Goal: Task Accomplishment & Management: Manage account settings

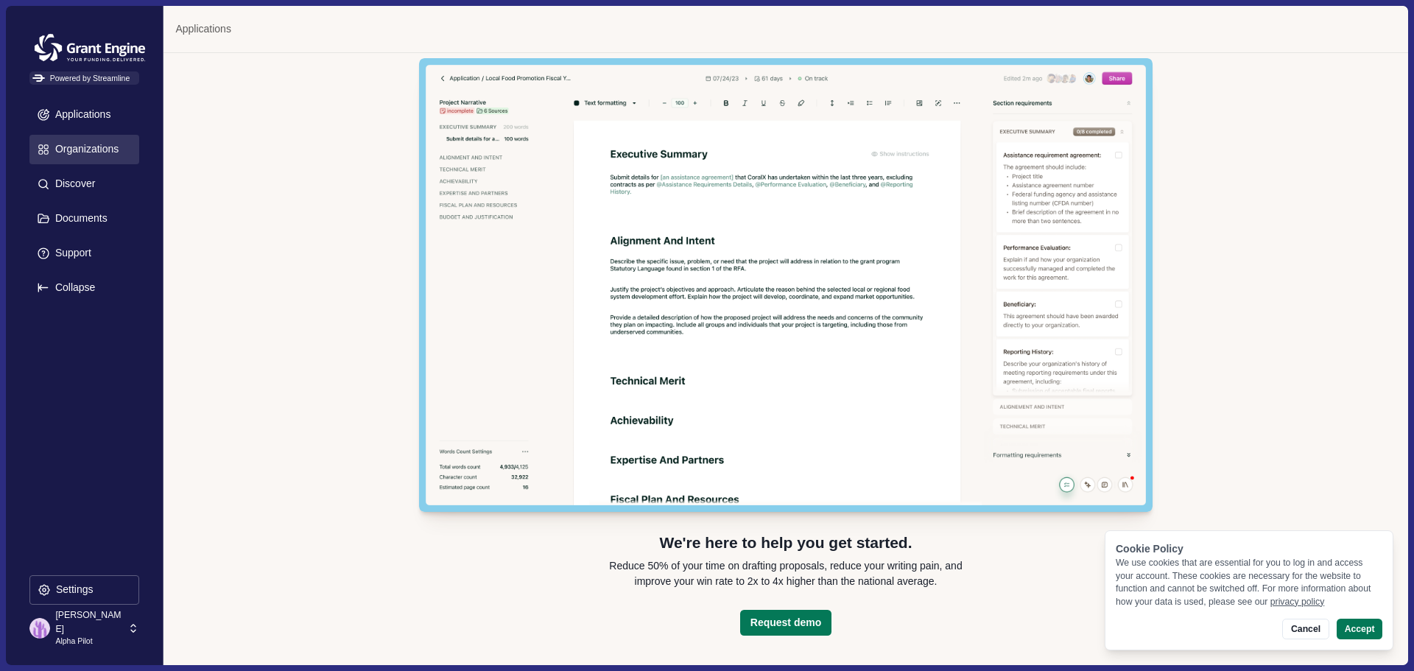
click at [82, 148] on p "Organizations" at bounding box center [84, 149] width 68 height 13
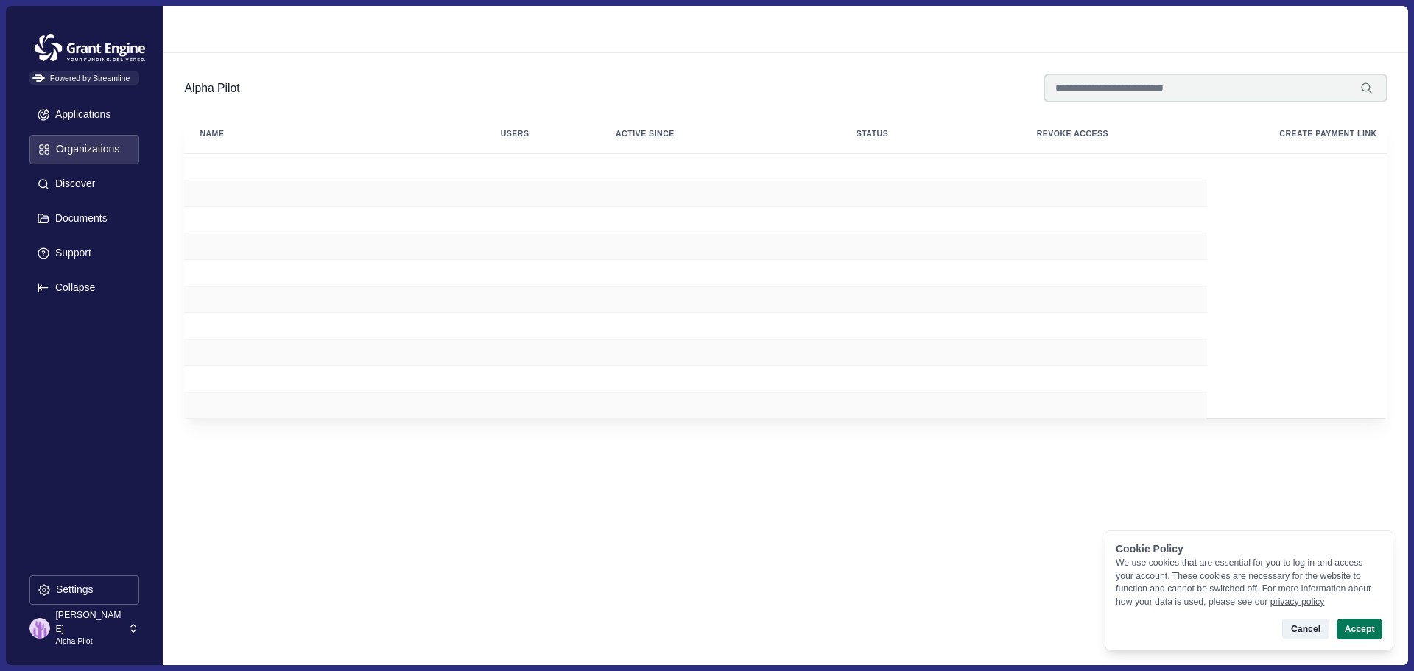
click at [1313, 627] on button "Cancel" at bounding box center [1305, 629] width 46 height 21
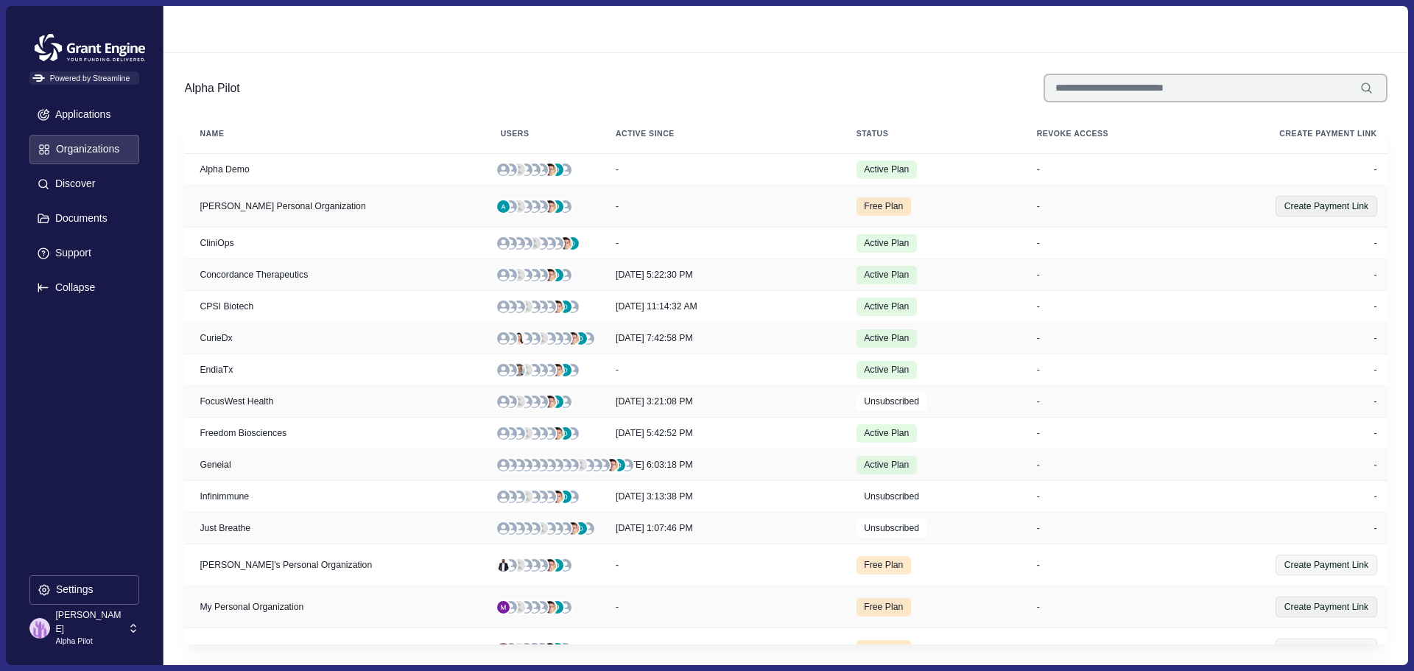
click at [1215, 93] on input at bounding box center [1215, 88] width 344 height 29
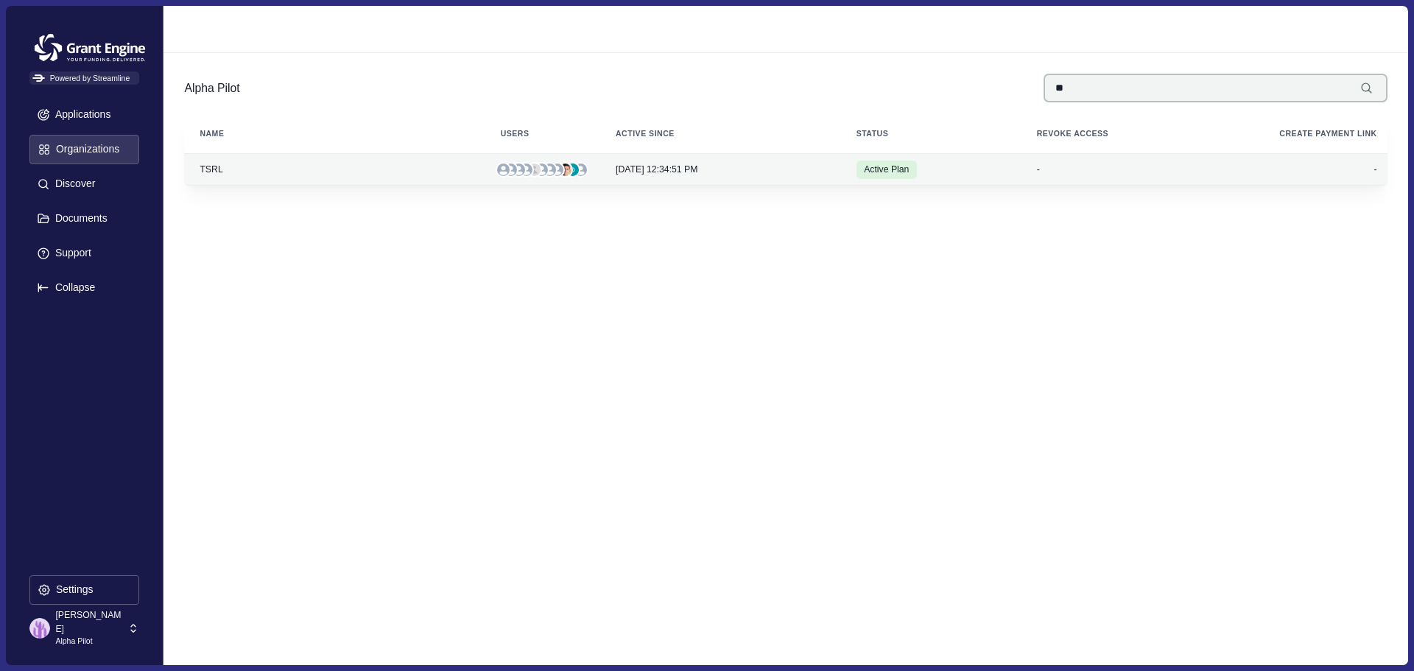
type input "**"
click at [208, 169] on div "TSRL" at bounding box center [334, 169] width 280 height 10
click at [753, 171] on div "7/2/2025, 12:34:51 PM" at bounding box center [726, 169] width 220 height 10
click at [251, 175] on td "TSRL" at bounding box center [334, 170] width 300 height 32
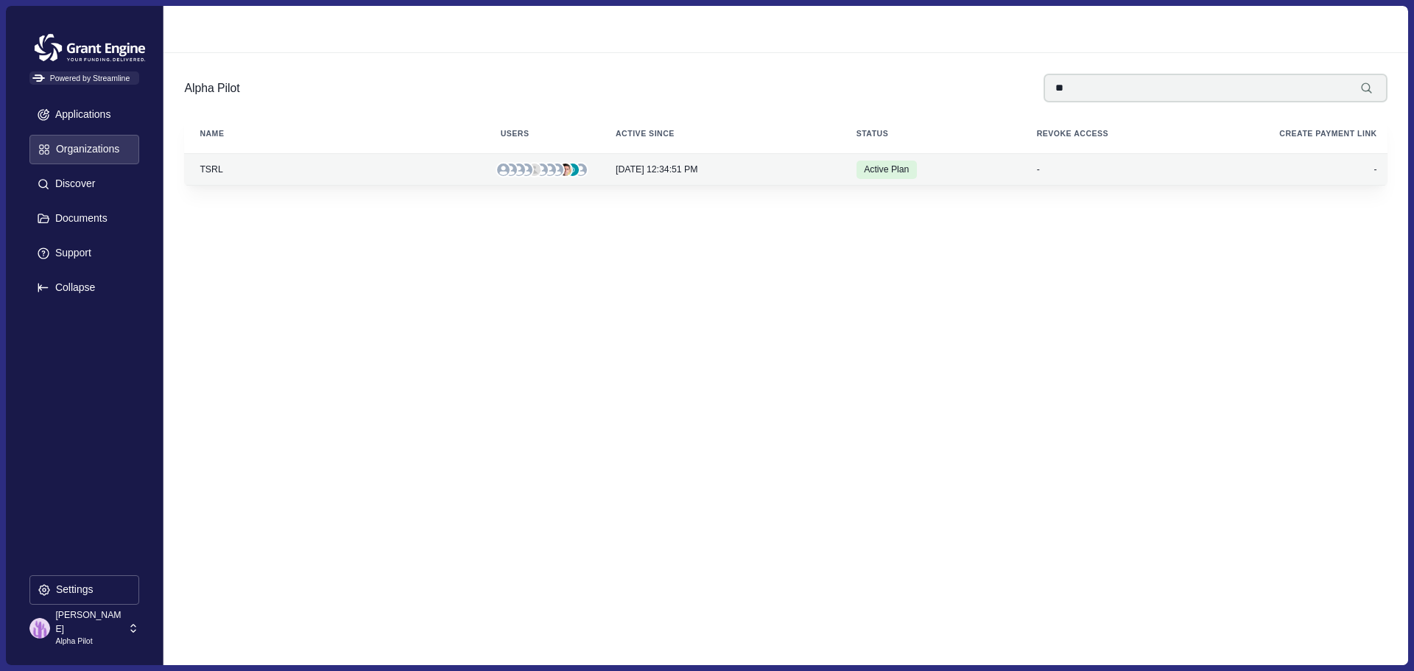
click at [251, 175] on td "TSRL" at bounding box center [334, 170] width 300 height 32
click at [85, 635] on p "Alpha Pilot" at bounding box center [89, 641] width 68 height 12
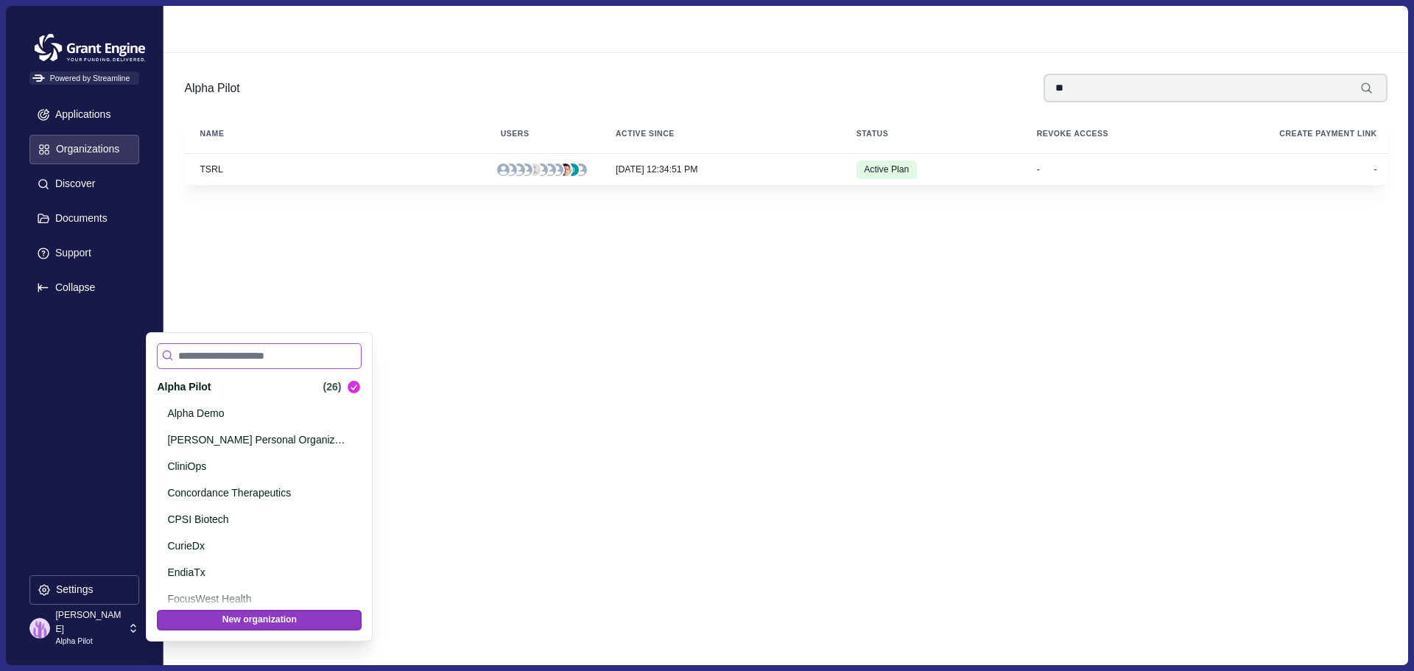
click at [228, 357] on input at bounding box center [259, 356] width 205 height 26
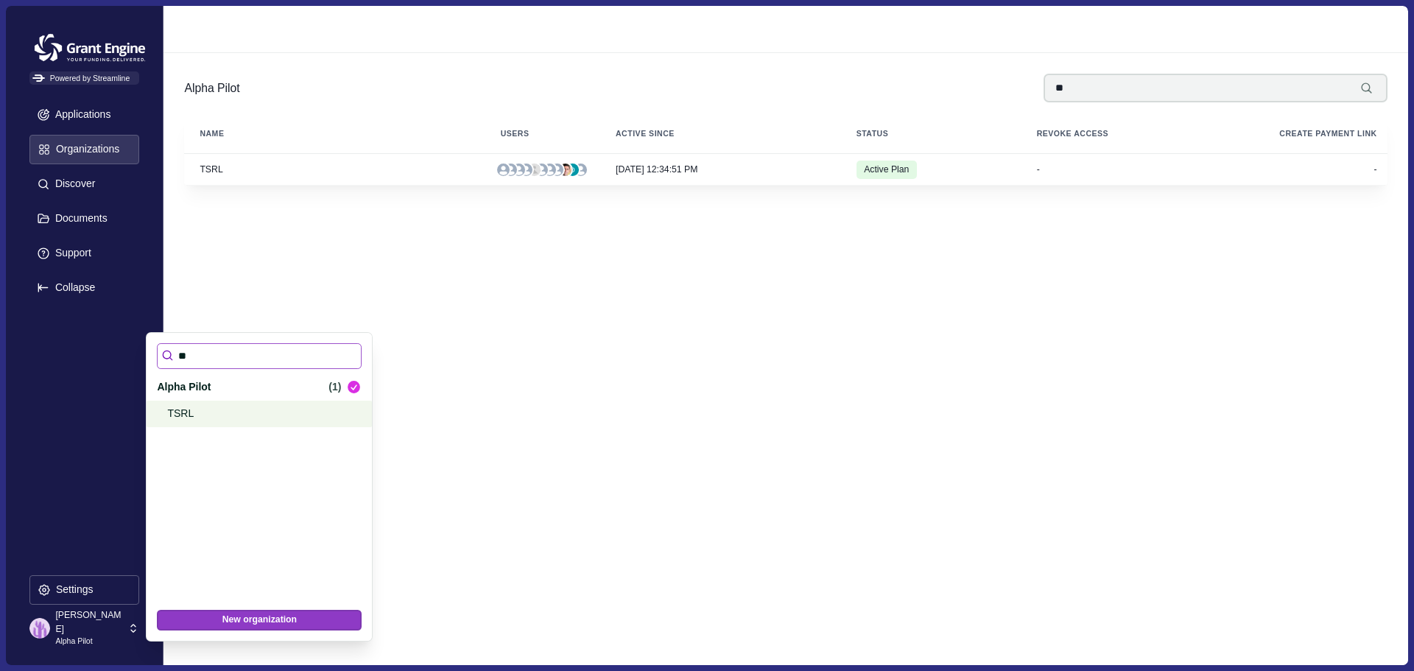
type input "**"
click at [183, 410] on p "TSRL" at bounding box center [256, 413] width 179 height 15
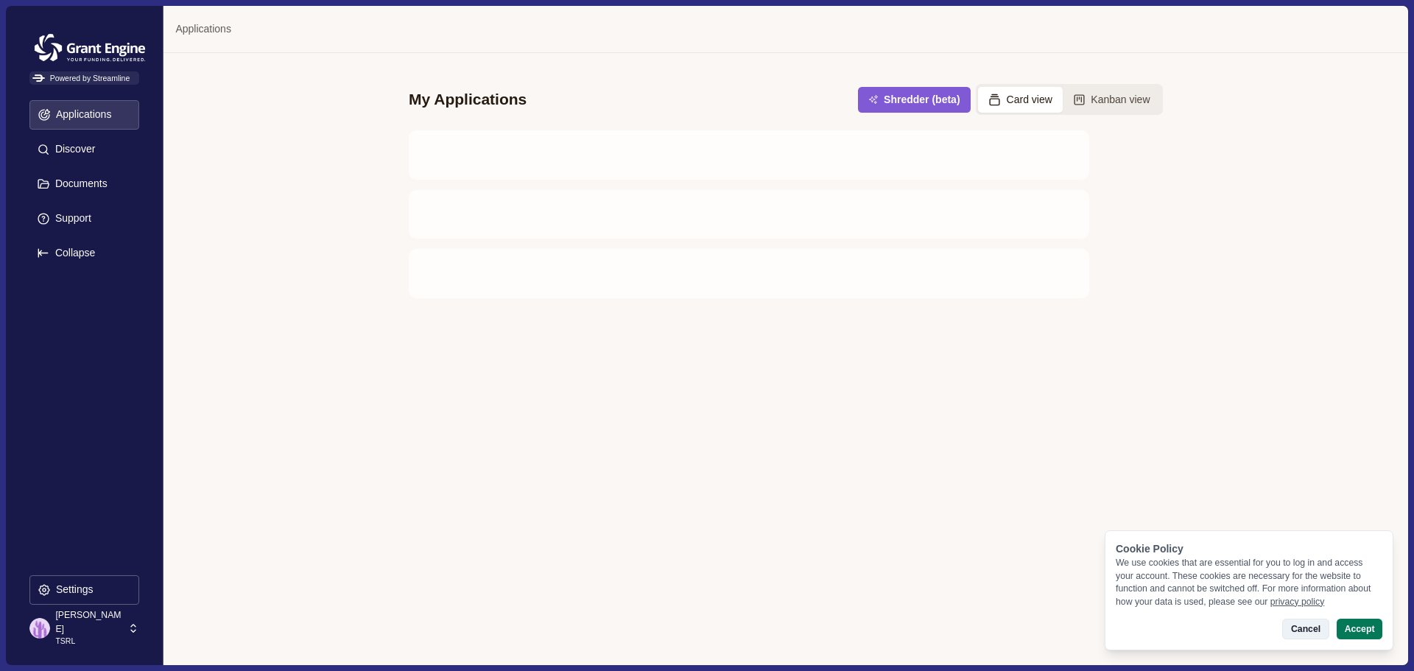
click at [1313, 631] on button "Cancel" at bounding box center [1305, 629] width 46 height 21
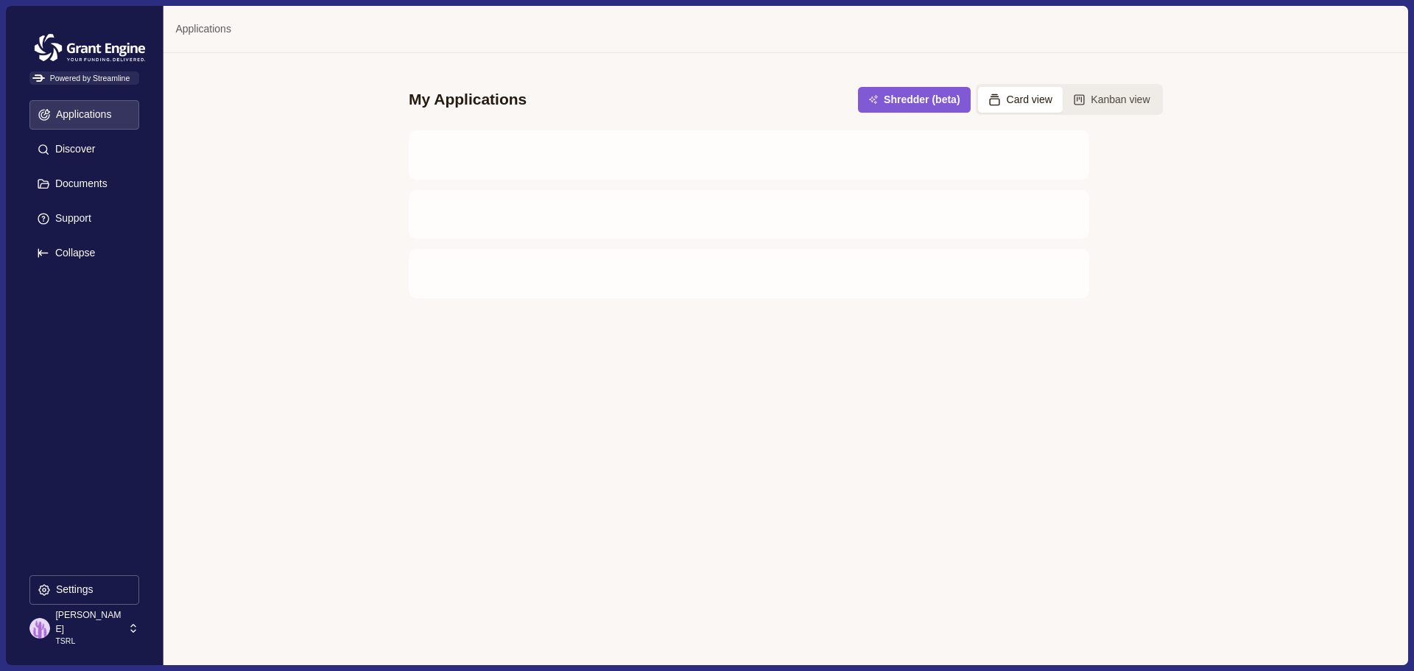
click at [64, 623] on p "[PERSON_NAME]" at bounding box center [89, 621] width 68 height 27
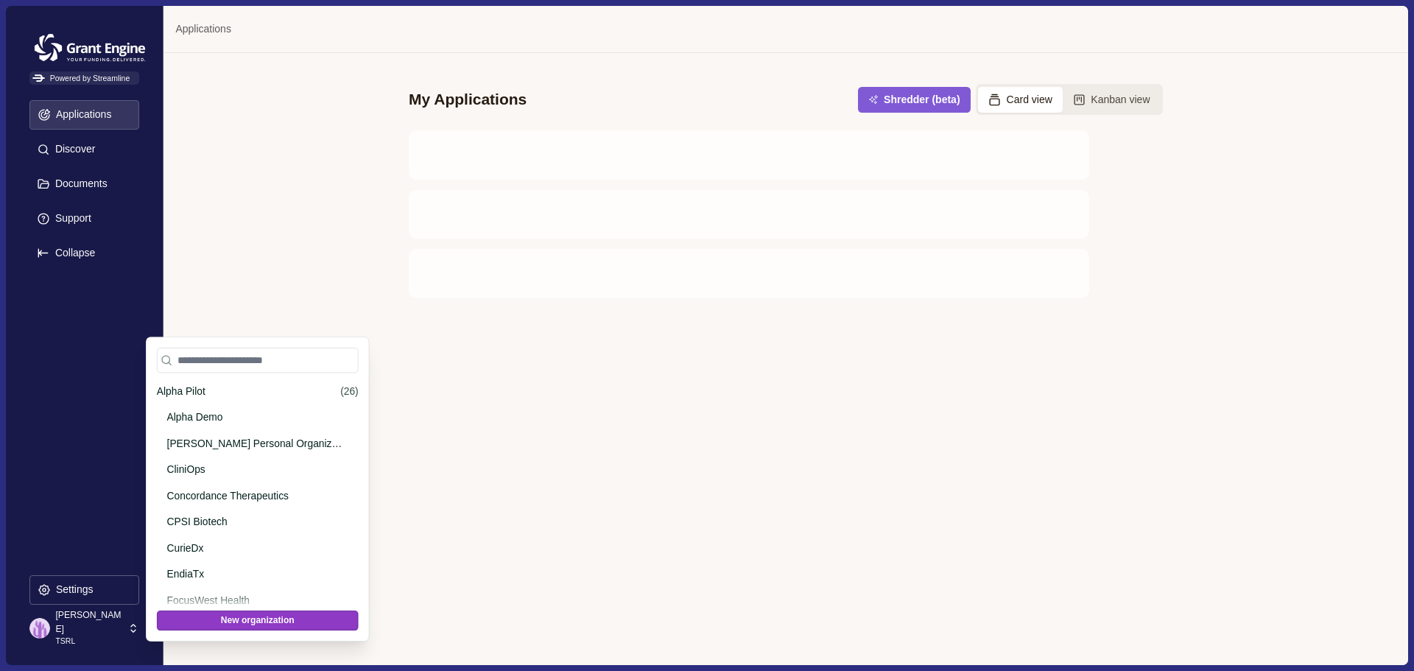
scroll to position [490, 0]
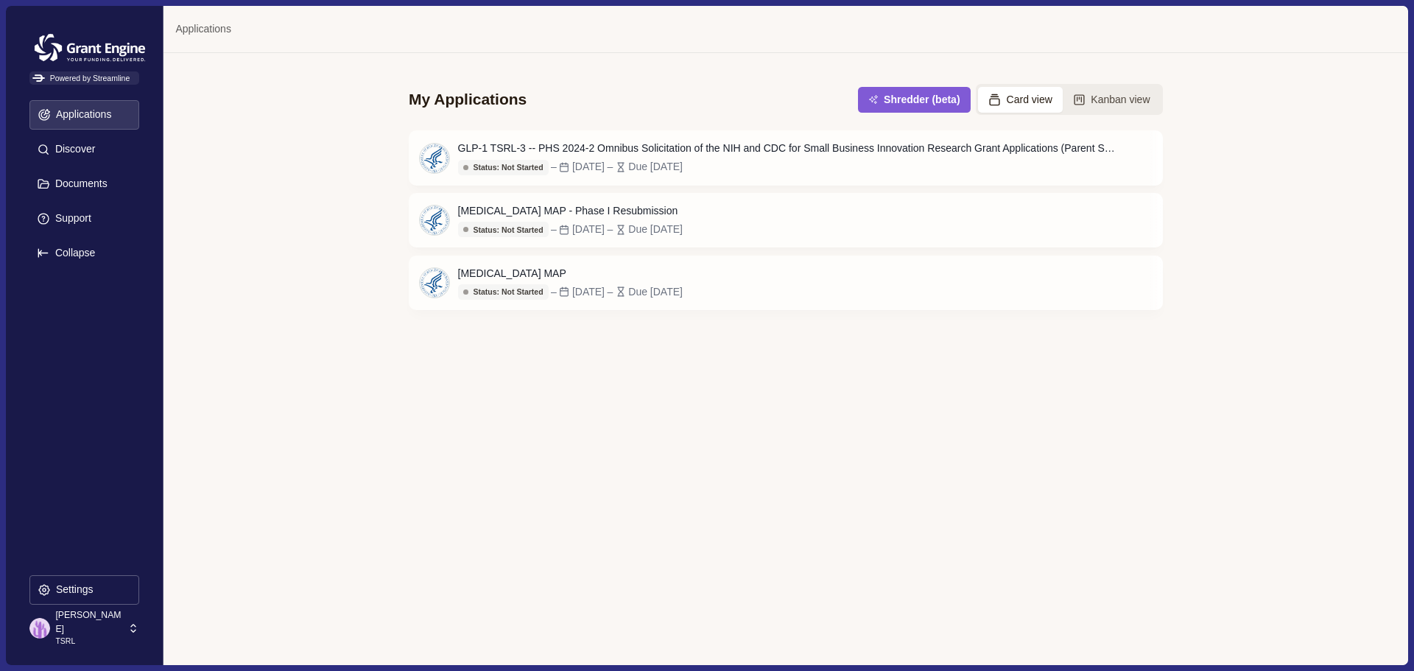
click at [64, 623] on p "[PERSON_NAME]" at bounding box center [89, 621] width 68 height 27
click at [68, 584] on p "Settings" at bounding box center [72, 589] width 43 height 13
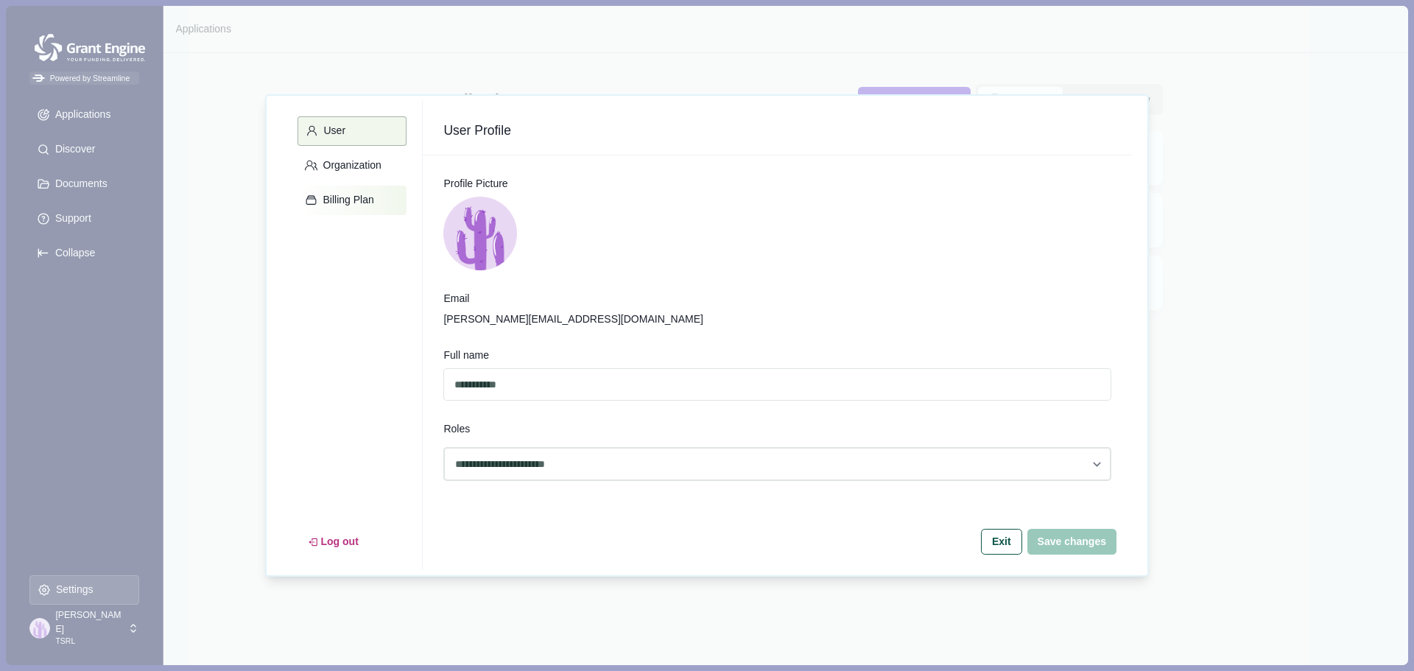
click at [346, 201] on p "Billing Plan" at bounding box center [346, 200] width 56 height 13
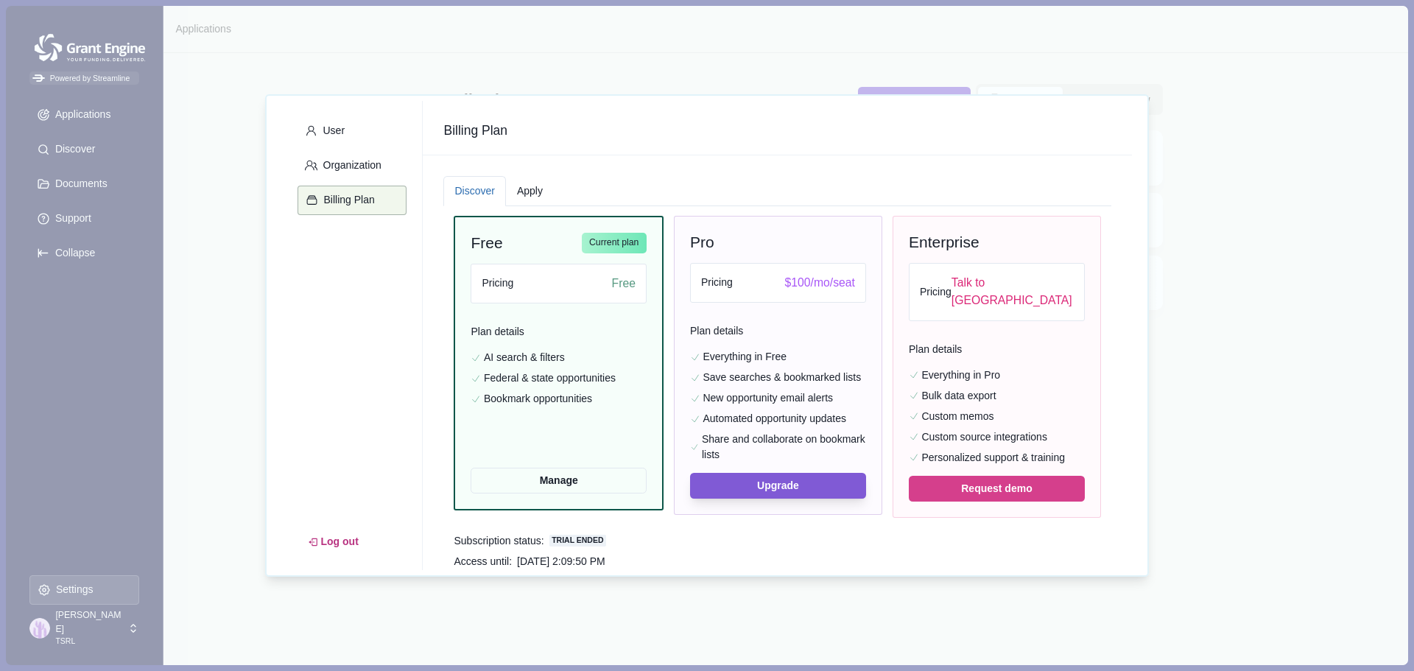
click at [191, 439] on div "User Organization Billing Plan Log out Billing Plan Discover Apply Free Current…" at bounding box center [707, 335] width 1414 height 671
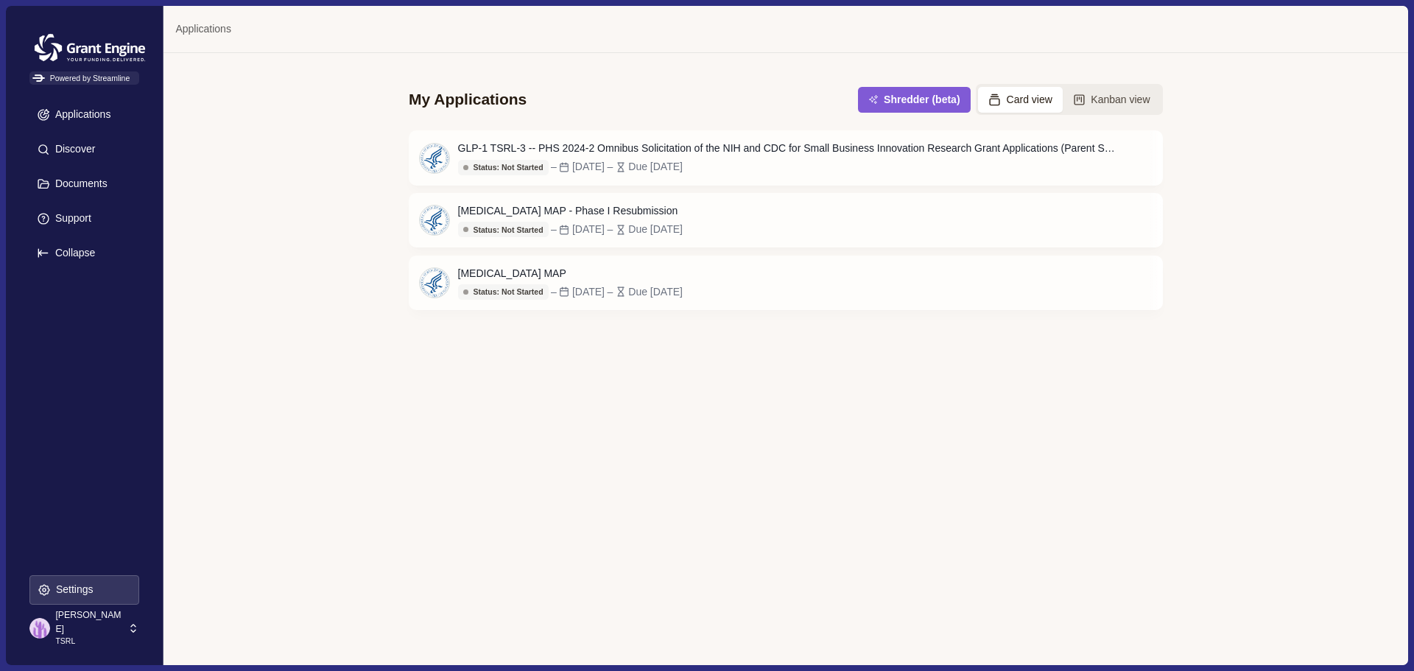
click at [65, 627] on p "[PERSON_NAME]" at bounding box center [89, 621] width 68 height 27
click at [106, 629] on div "[PERSON_NAME] TSRL" at bounding box center [77, 628] width 97 height 27
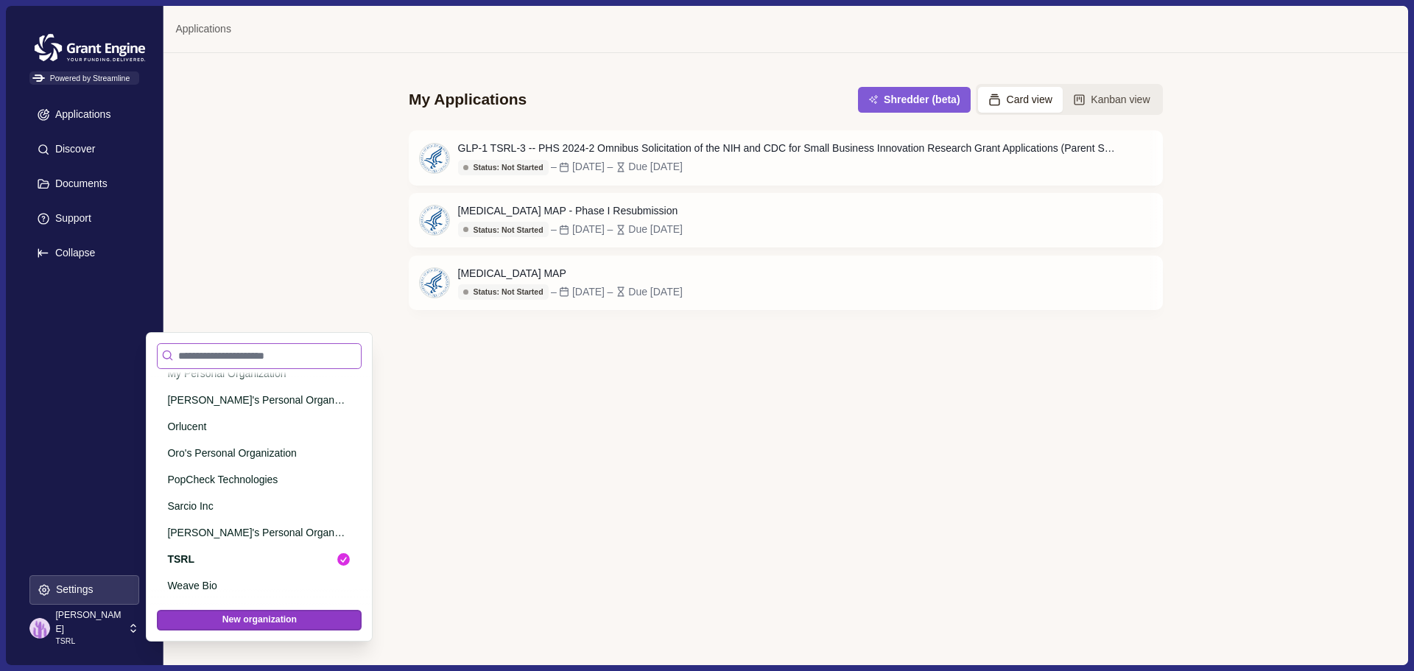
click at [275, 354] on input at bounding box center [259, 356] width 205 height 26
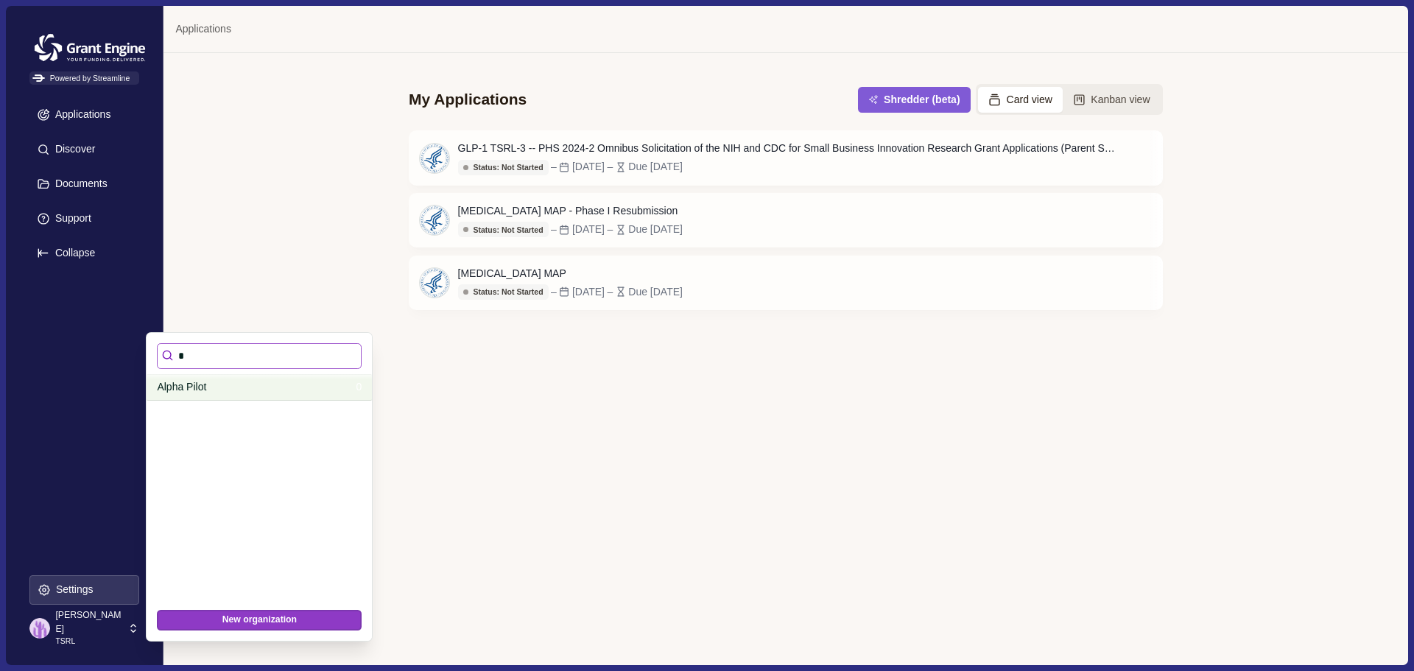
type input "*"
click at [180, 381] on p "Alpha Pilot" at bounding box center [254, 386] width 194 height 15
